Goal: Information Seeking & Learning: Check status

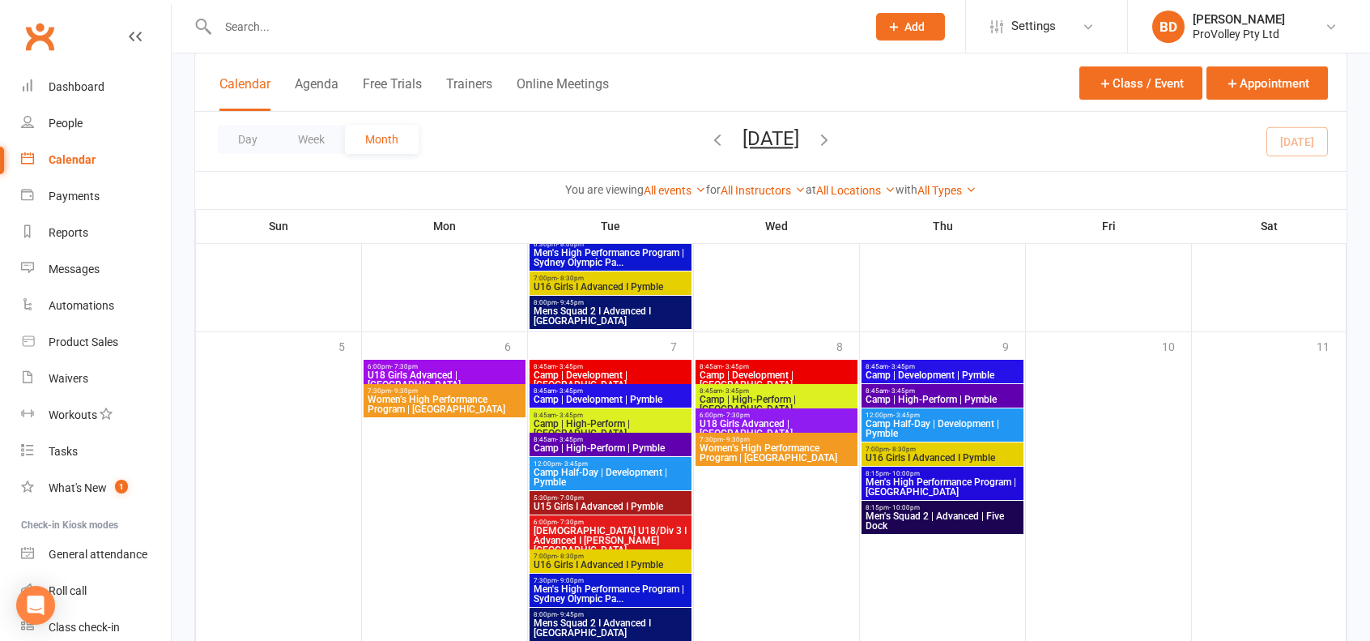
scroll to position [1620, 0]
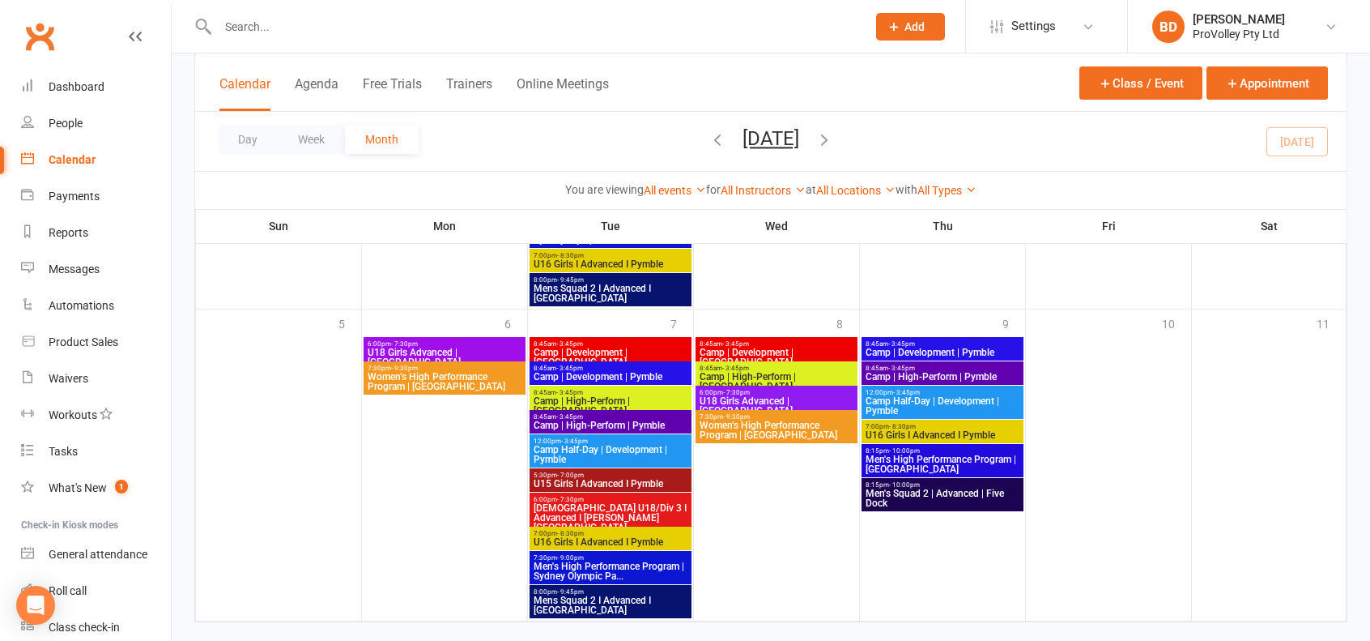
click at [324, 31] on input "text" at bounding box center [534, 26] width 642 height 23
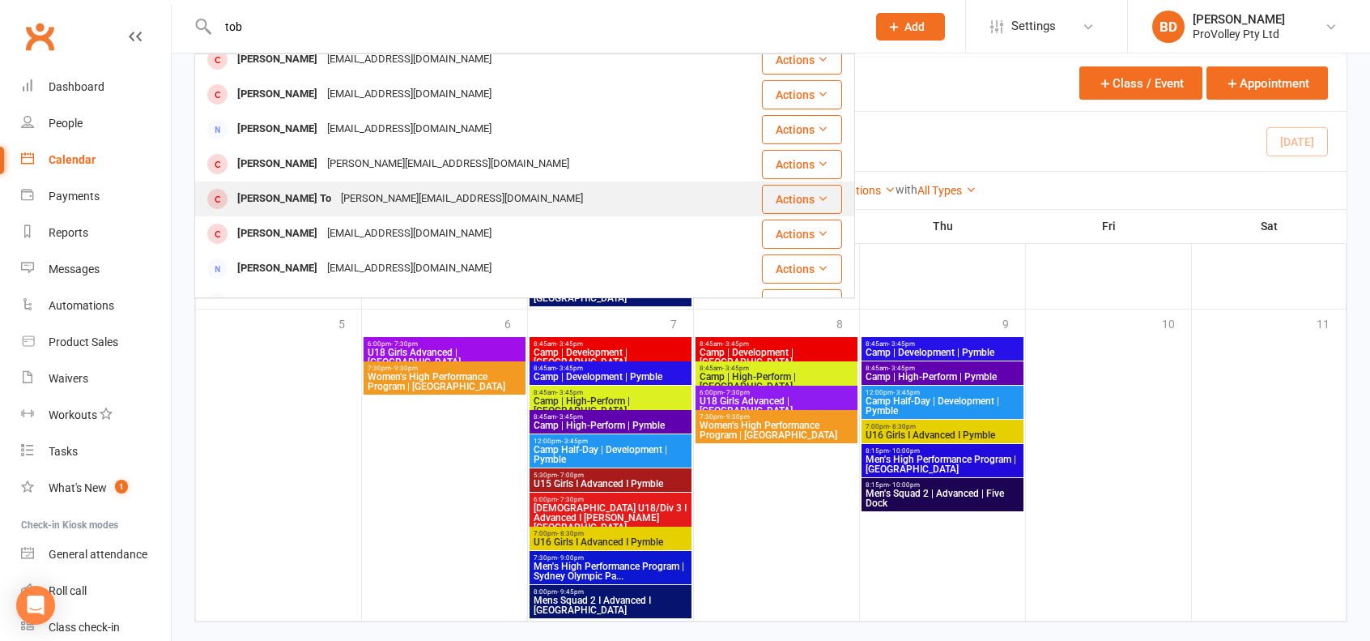
scroll to position [0, 0]
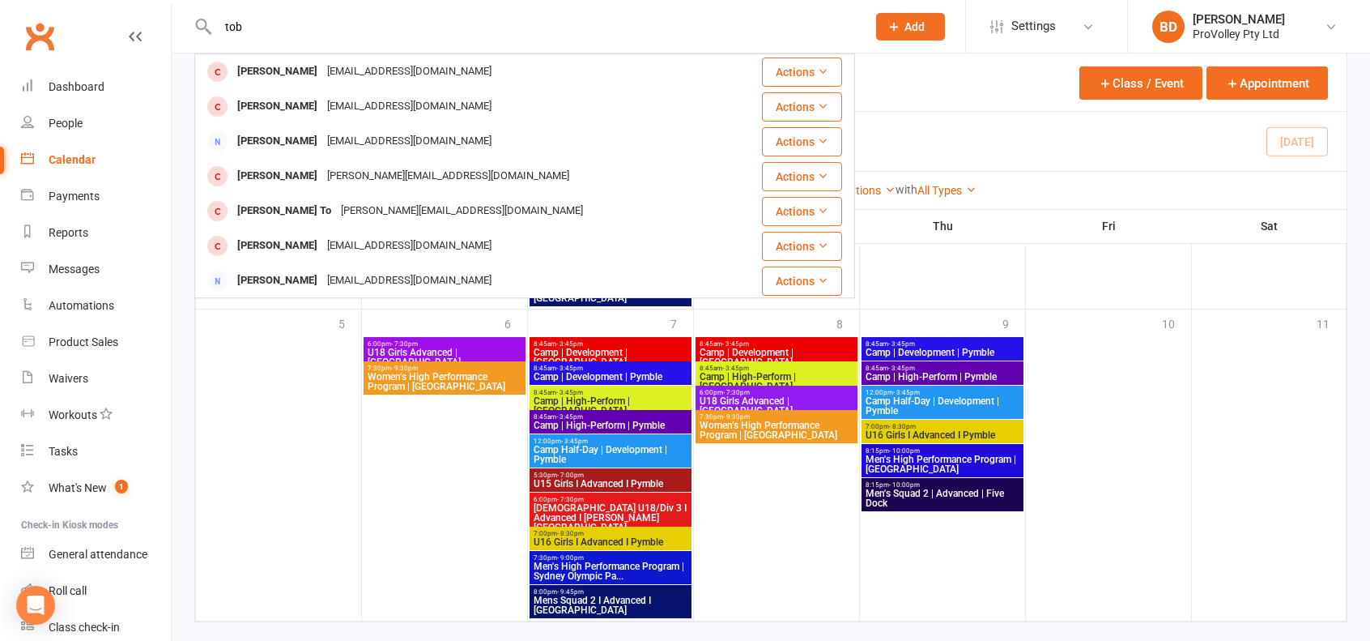
drag, startPoint x: 259, startPoint y: 33, endPoint x: 91, endPoint y: 28, distance: 168.5
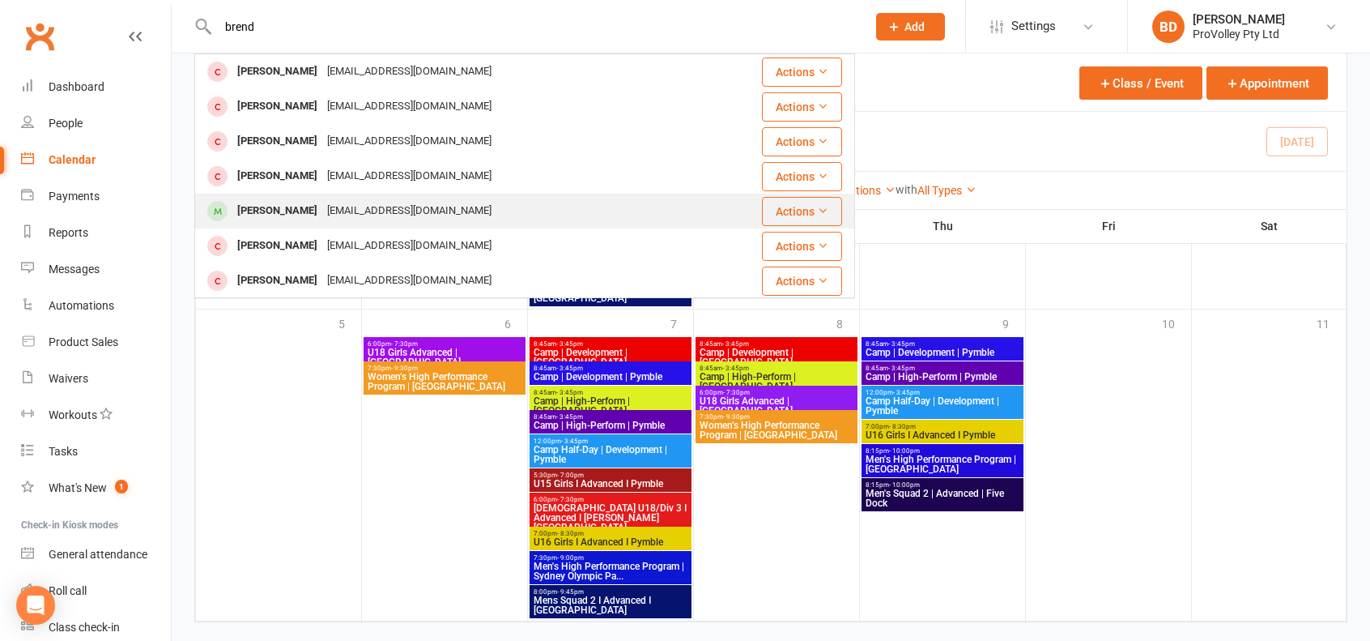
type input "brend"
click at [377, 202] on div "jy16258@gmail.com" at bounding box center [409, 210] width 174 height 23
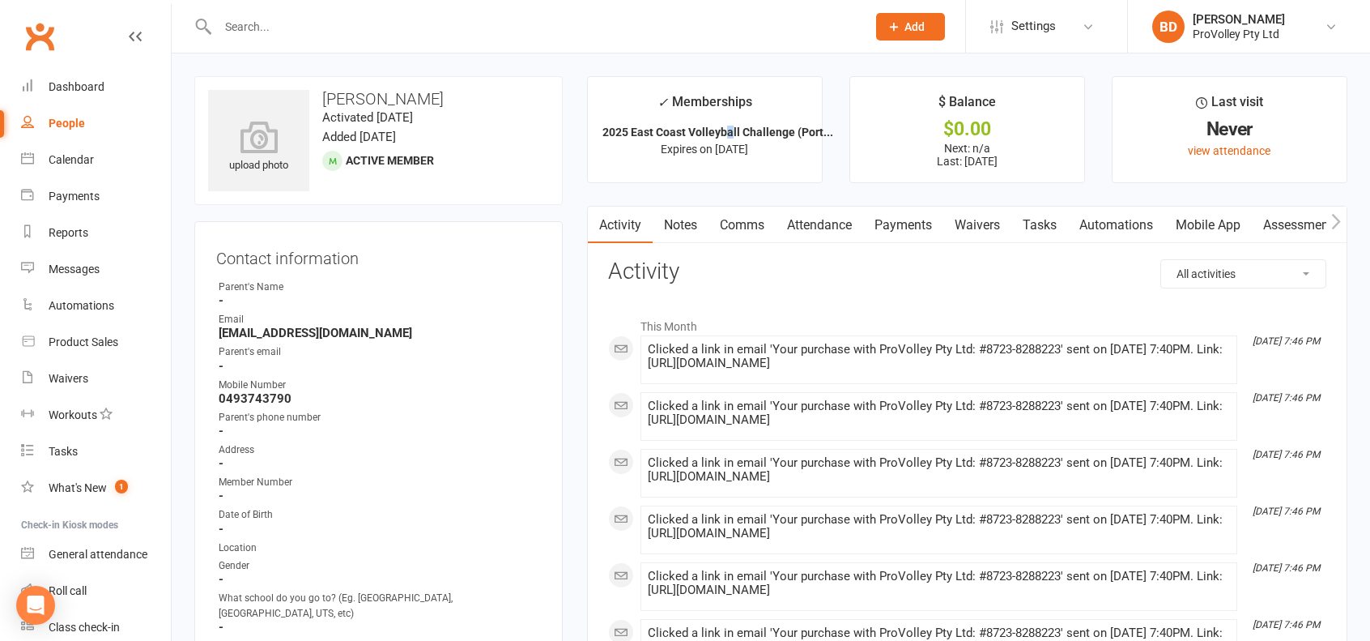
click at [728, 131] on strong "2025 East Coast Volleyball Challenge (Port..." at bounding box center [718, 132] width 231 height 13
click at [933, 223] on link "Payments" at bounding box center [903, 225] width 80 height 37
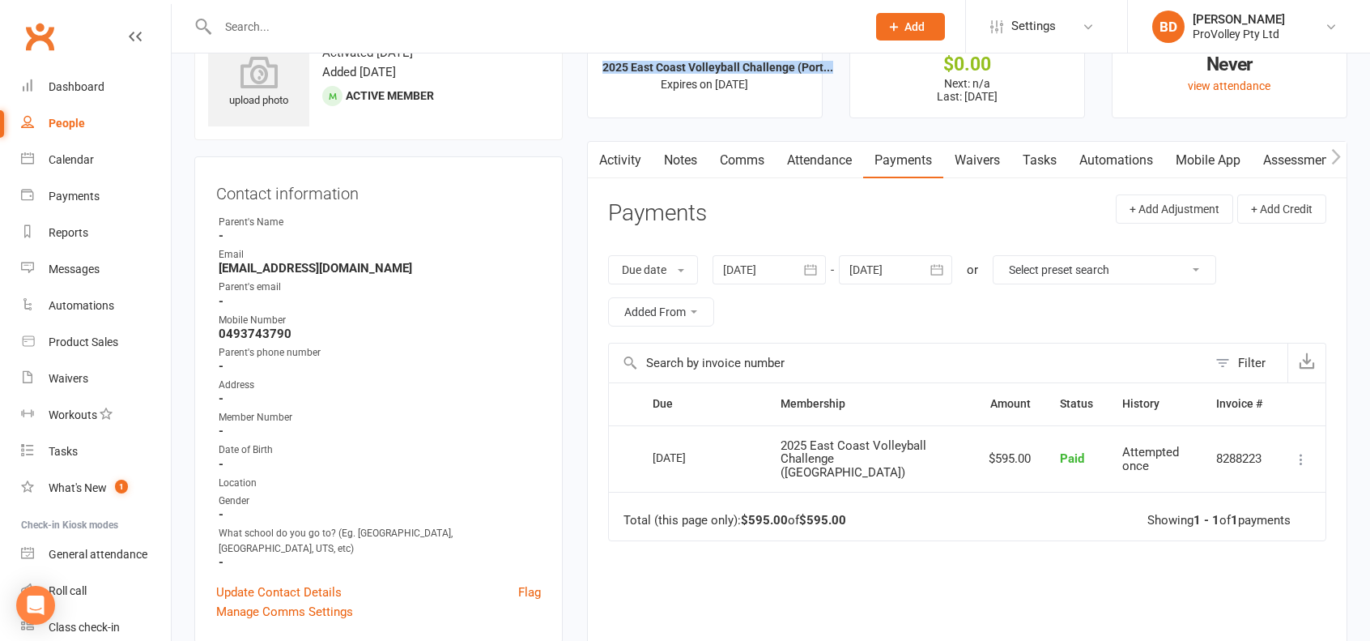
scroll to position [81, 0]
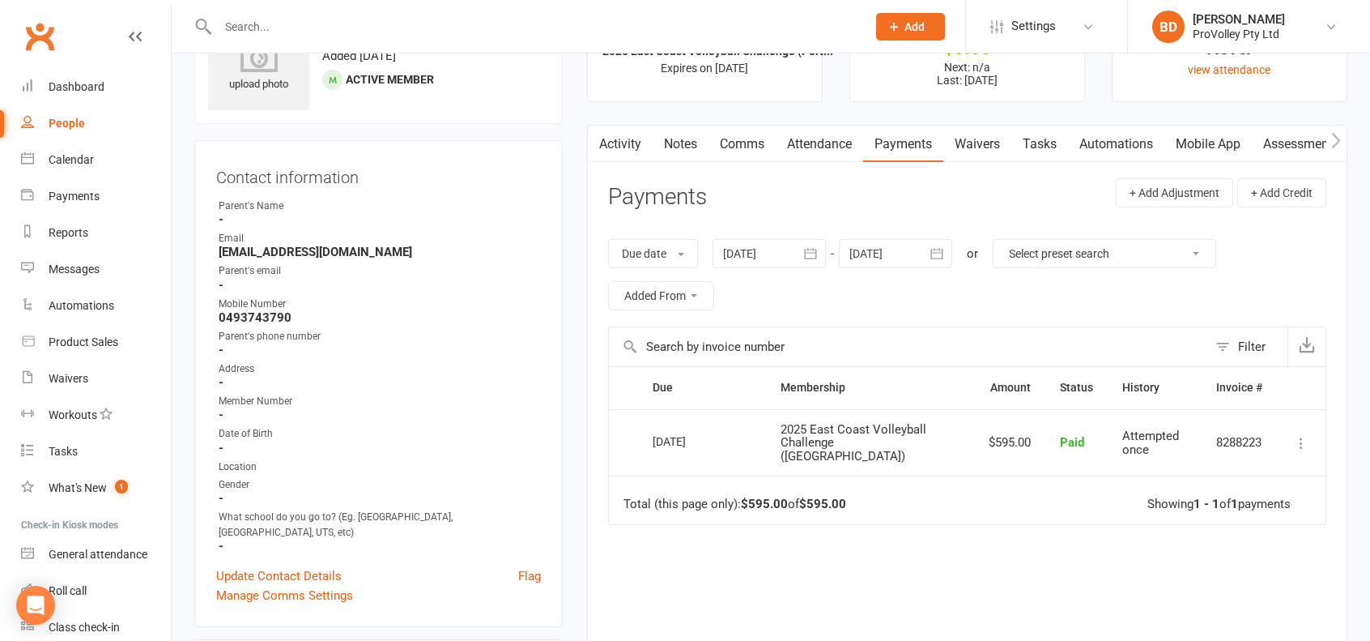
click at [684, 432] on div "15 Sep 2025" at bounding box center [690, 440] width 75 height 25
click at [1302, 435] on icon at bounding box center [1301, 443] width 16 height 16
click at [1225, 560] on link "More Info" at bounding box center [1230, 572] width 160 height 32
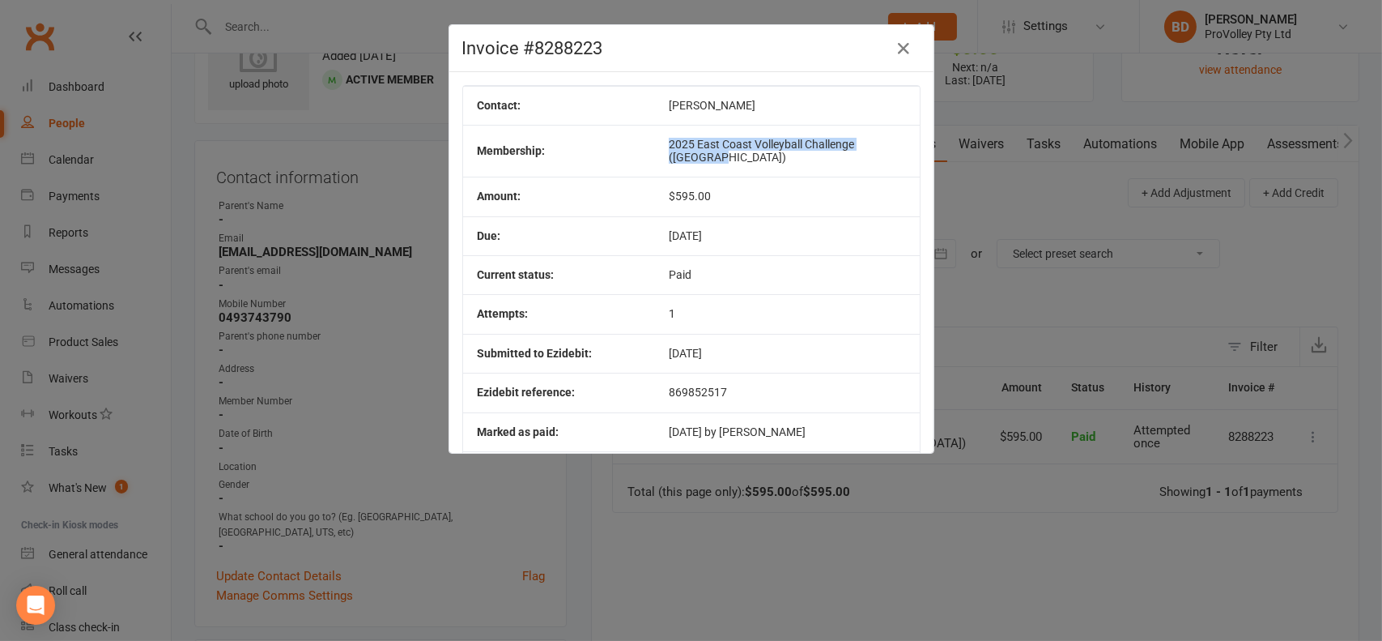
drag, startPoint x: 752, startPoint y: 156, endPoint x: 666, endPoint y: 139, distance: 88.3
click at [666, 139] on tr "Membership: 2025 East Coast Volleyball Challenge (Port Mq)" at bounding box center [691, 151] width 457 height 52
copy tr "2025 East Coast Volleyball Challenge (Port Mq)"
click at [897, 49] on icon "button" at bounding box center [904, 48] width 19 height 19
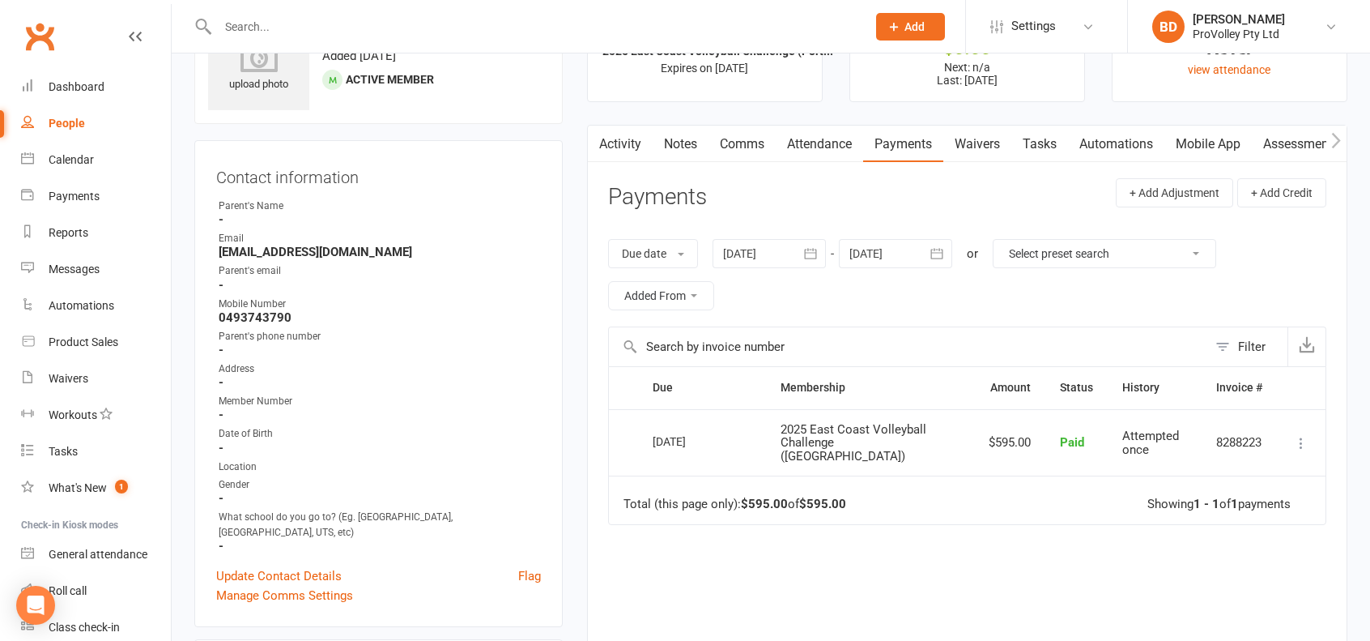
click at [323, 29] on input "text" at bounding box center [534, 26] width 642 height 23
paste input "2025 East Coast Volleyball Challenge (Port Mq)"
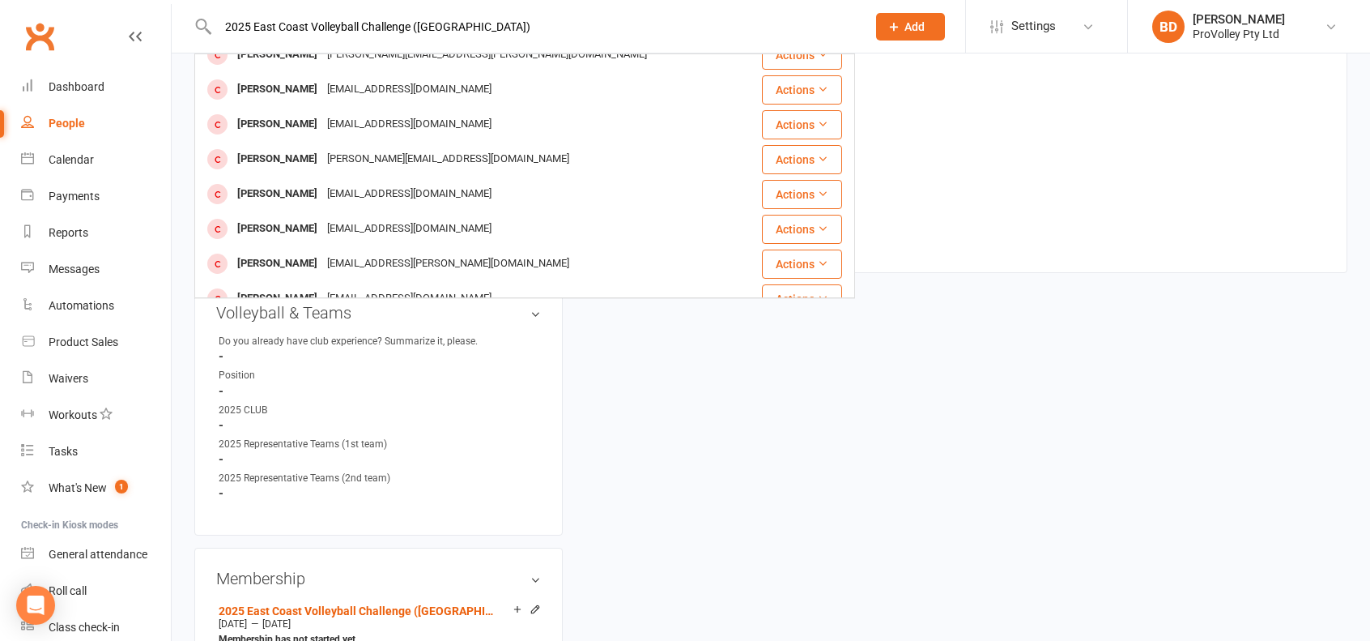
scroll to position [243, 0]
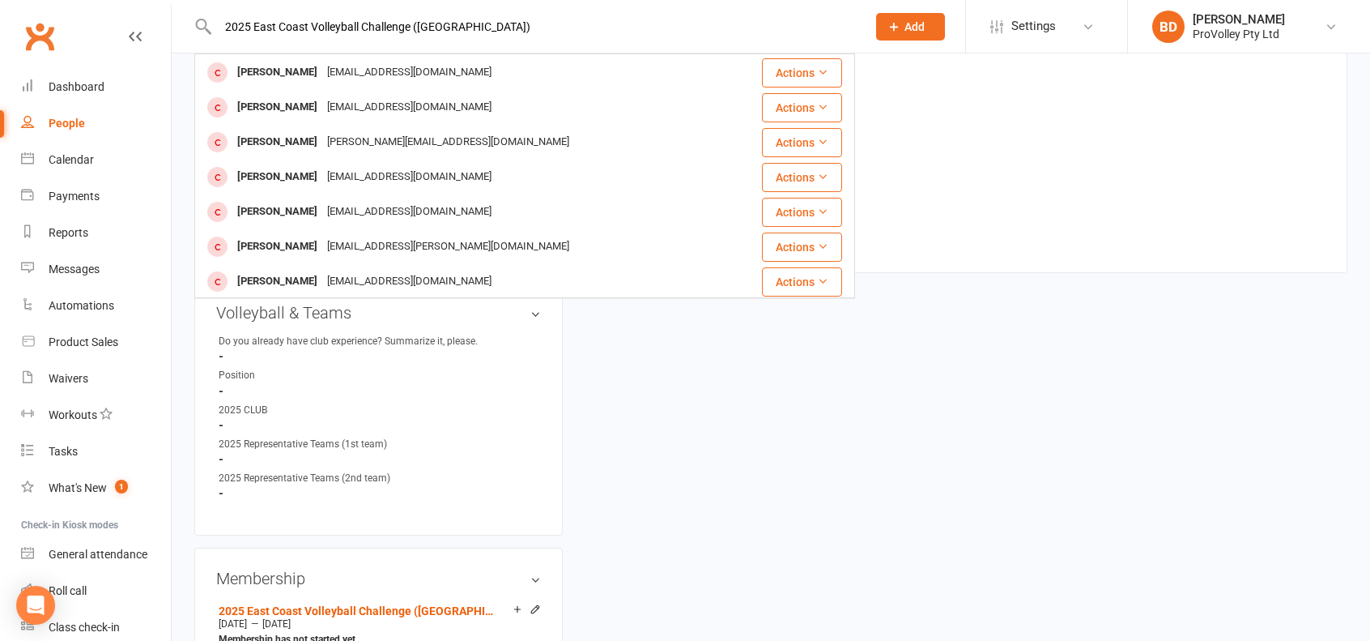
type input "2025 East Coast Volleyball Challenge (Port Mq)"
click at [719, 420] on div "upload photo Brendan Huang Activated 15 September, 2025 Added 15 September, 202…" at bounding box center [771, 407] width 1178 height 1796
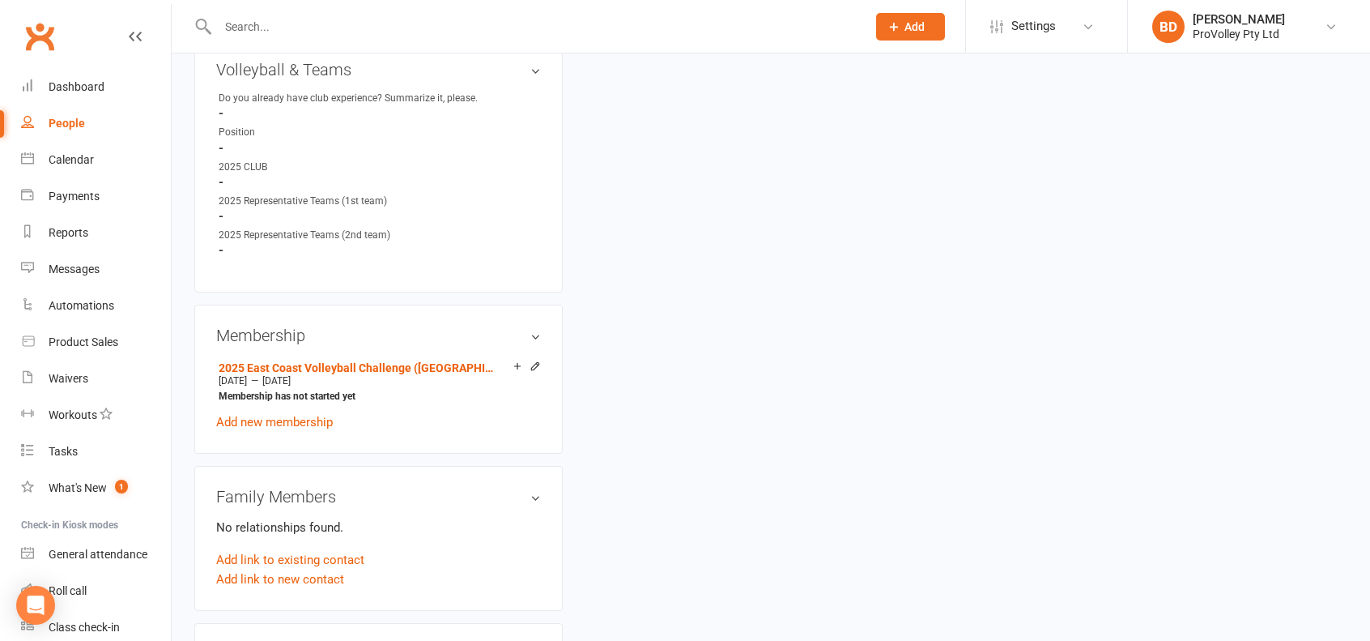
scroll to position [891, 0]
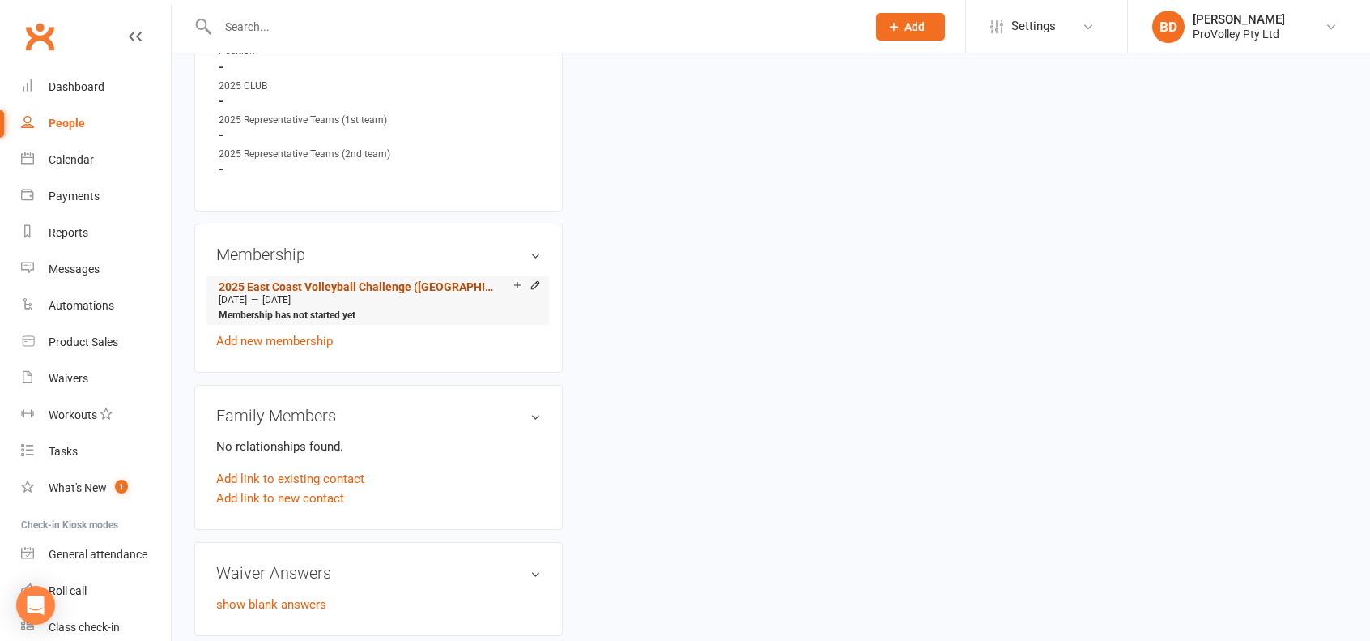
click at [387, 281] on link "2025 East Coast Volleyball Challenge (Port Mq)" at bounding box center [357, 286] width 277 height 13
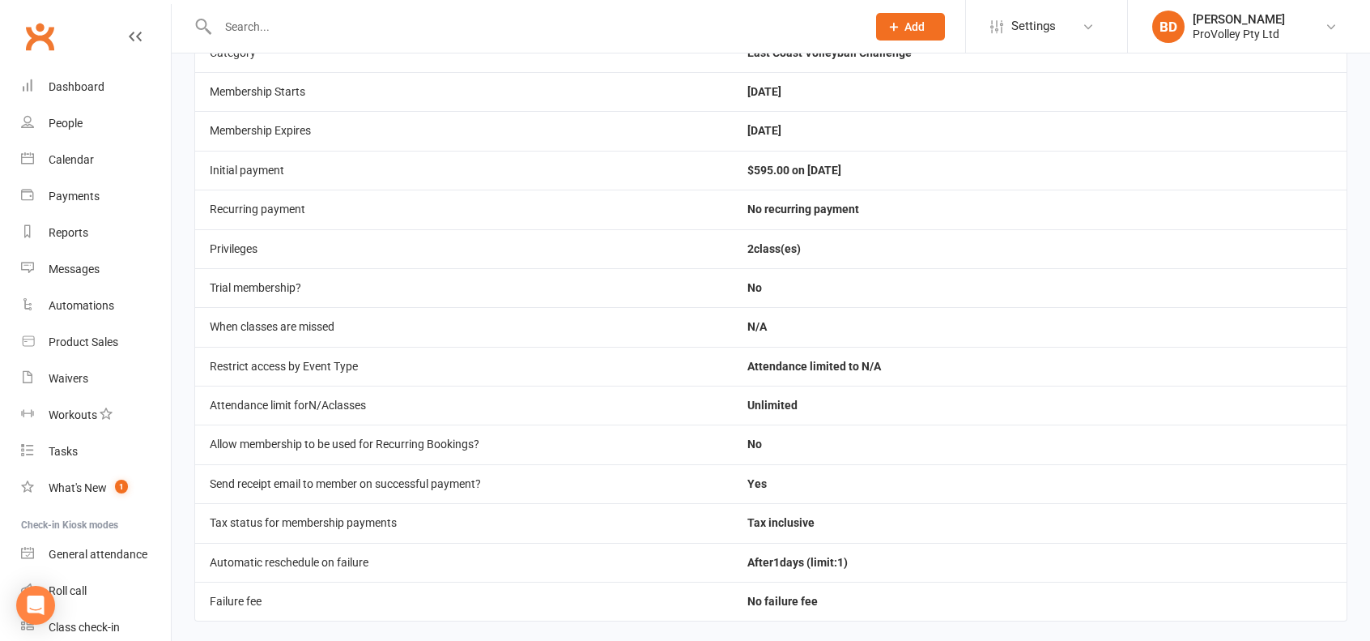
scroll to position [324, 0]
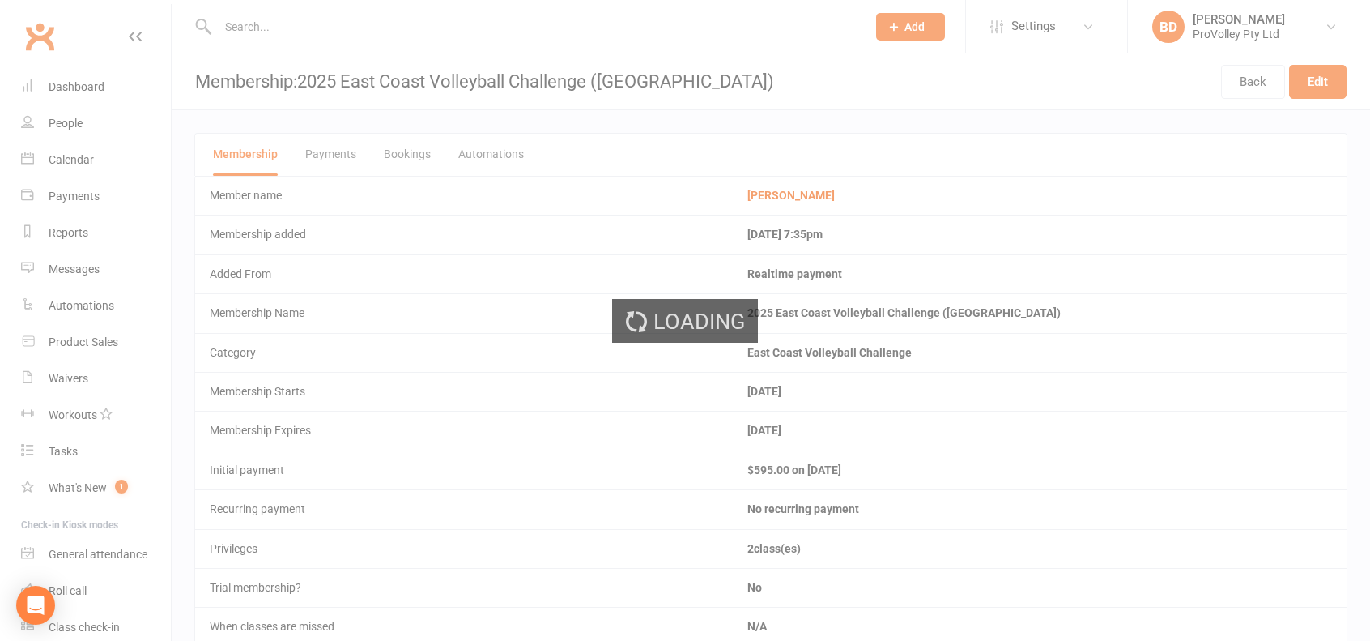
click at [276, 28] on div "Loading" at bounding box center [685, 320] width 1370 height 641
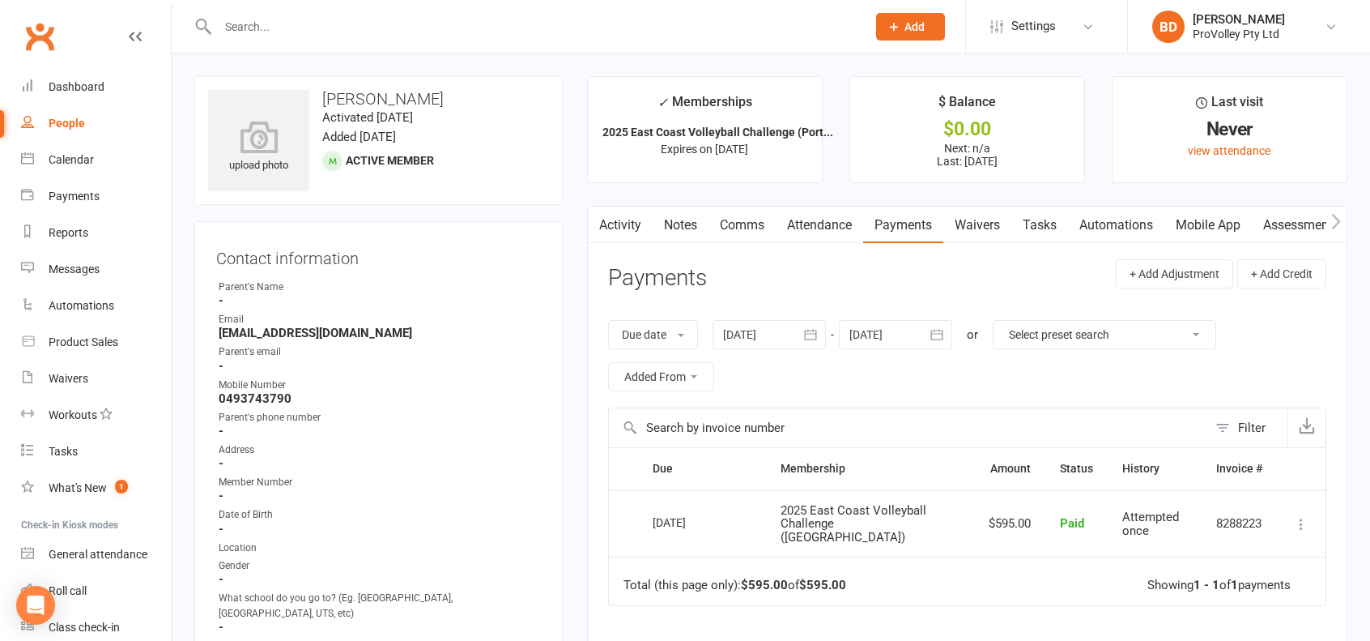
click at [266, 24] on input "text" at bounding box center [534, 26] width 642 height 23
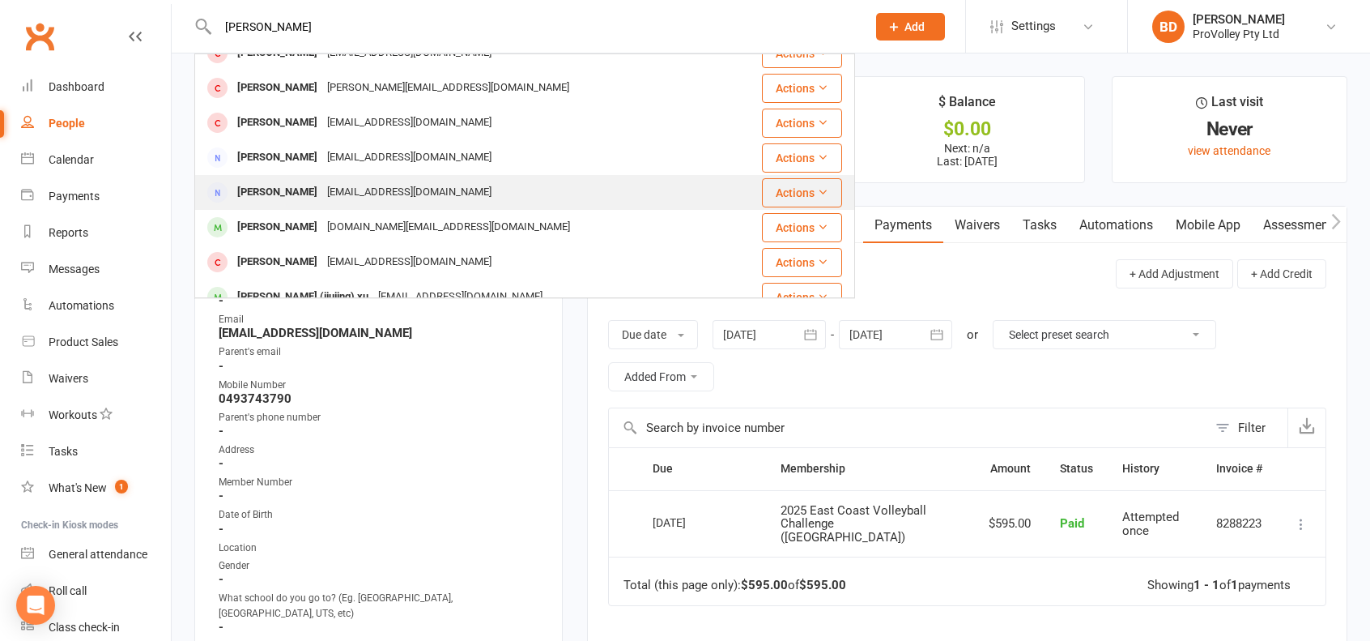
scroll to position [453, 0]
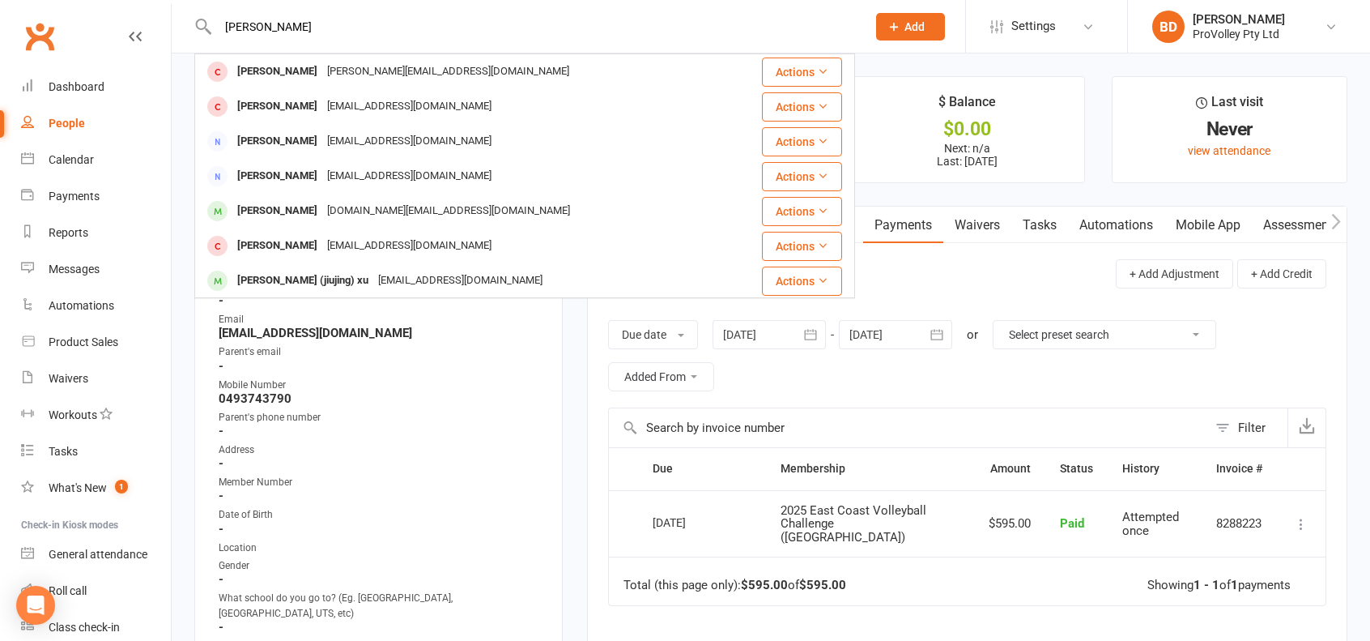
type input "Justin Xu"
click at [50, 33] on link "Clubworx" at bounding box center [39, 36] width 40 height 40
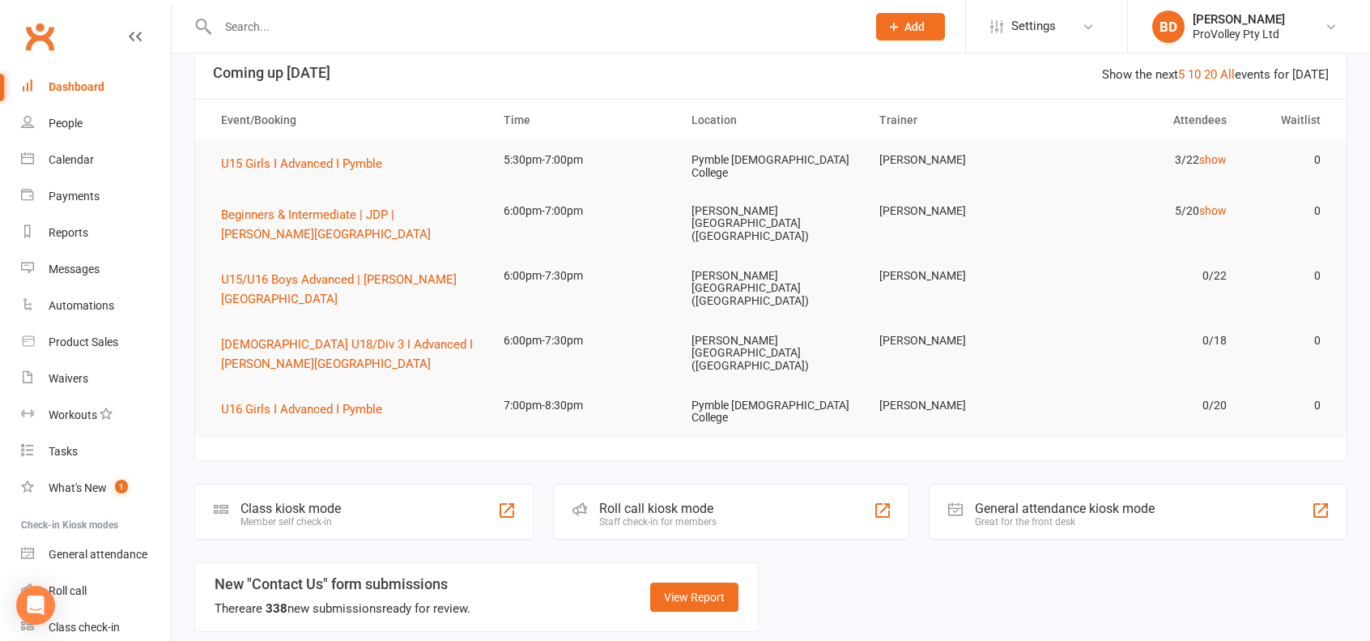
scroll to position [45, 0]
